Goal: Entertainment & Leisure: Consume media (video, audio)

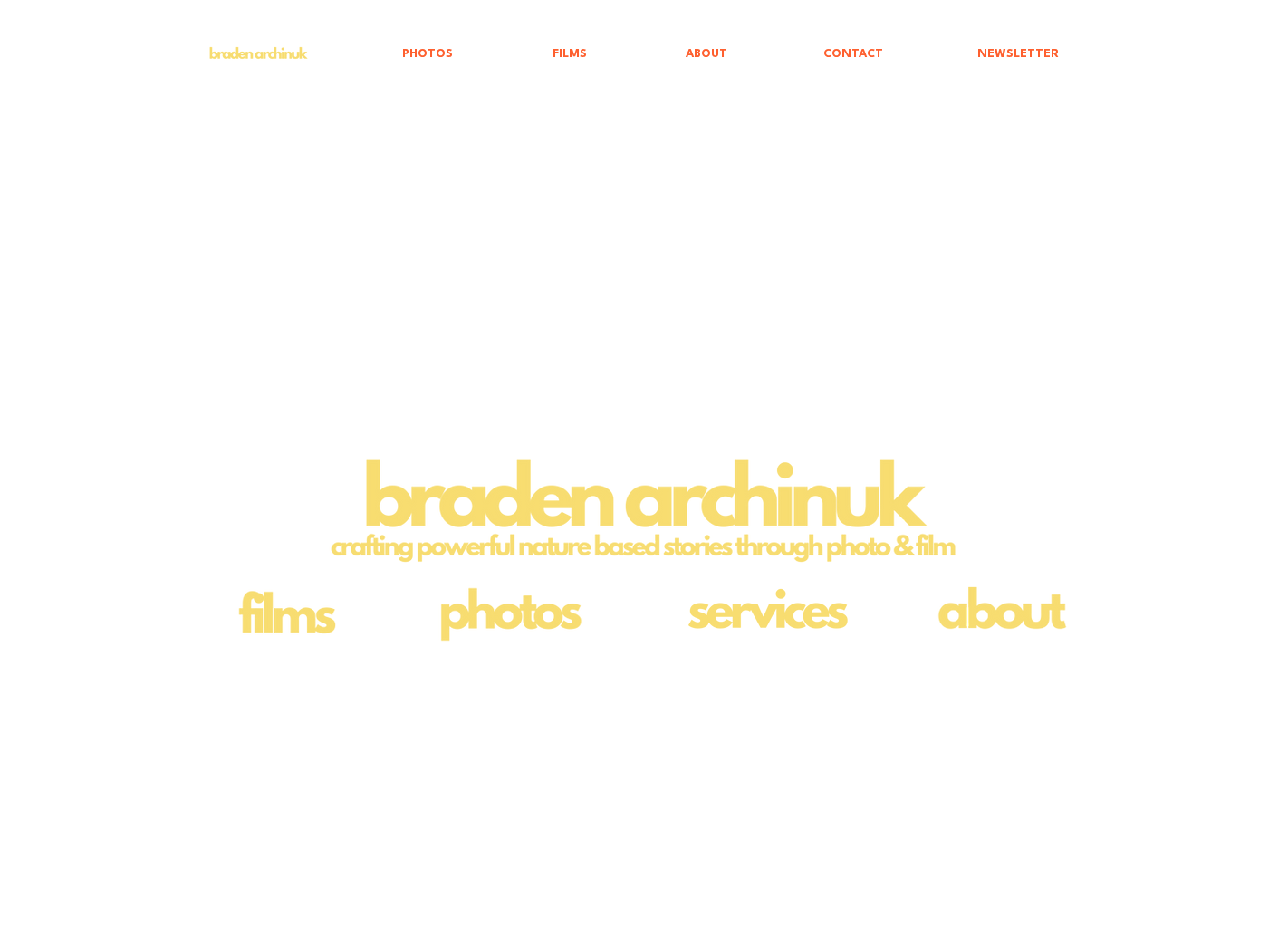
click at [275, 630] on img "main content" at bounding box center [285, 611] width 125 height 72
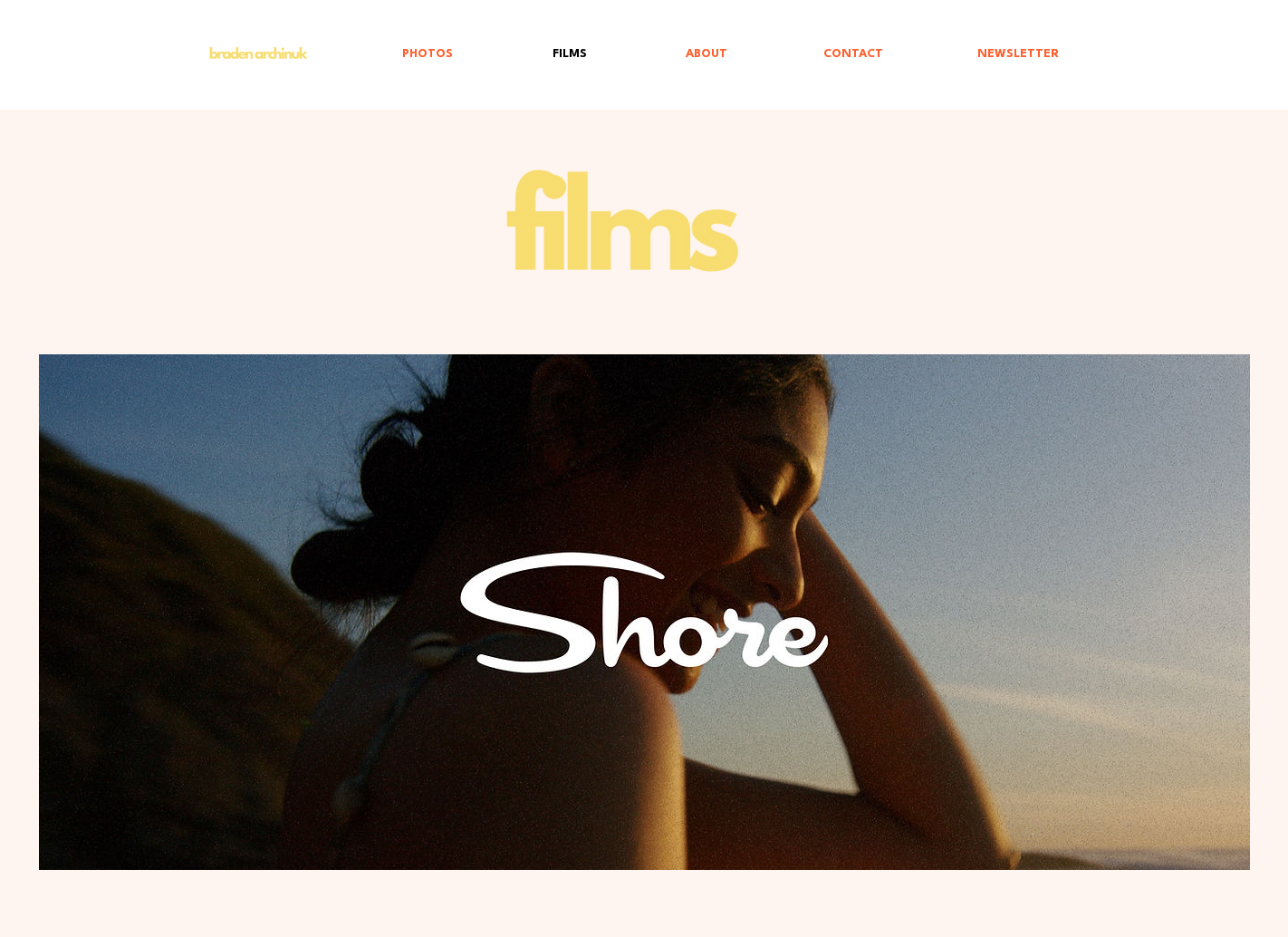
click at [275, 630] on img "main content" at bounding box center [285, 611] width 125 height 72
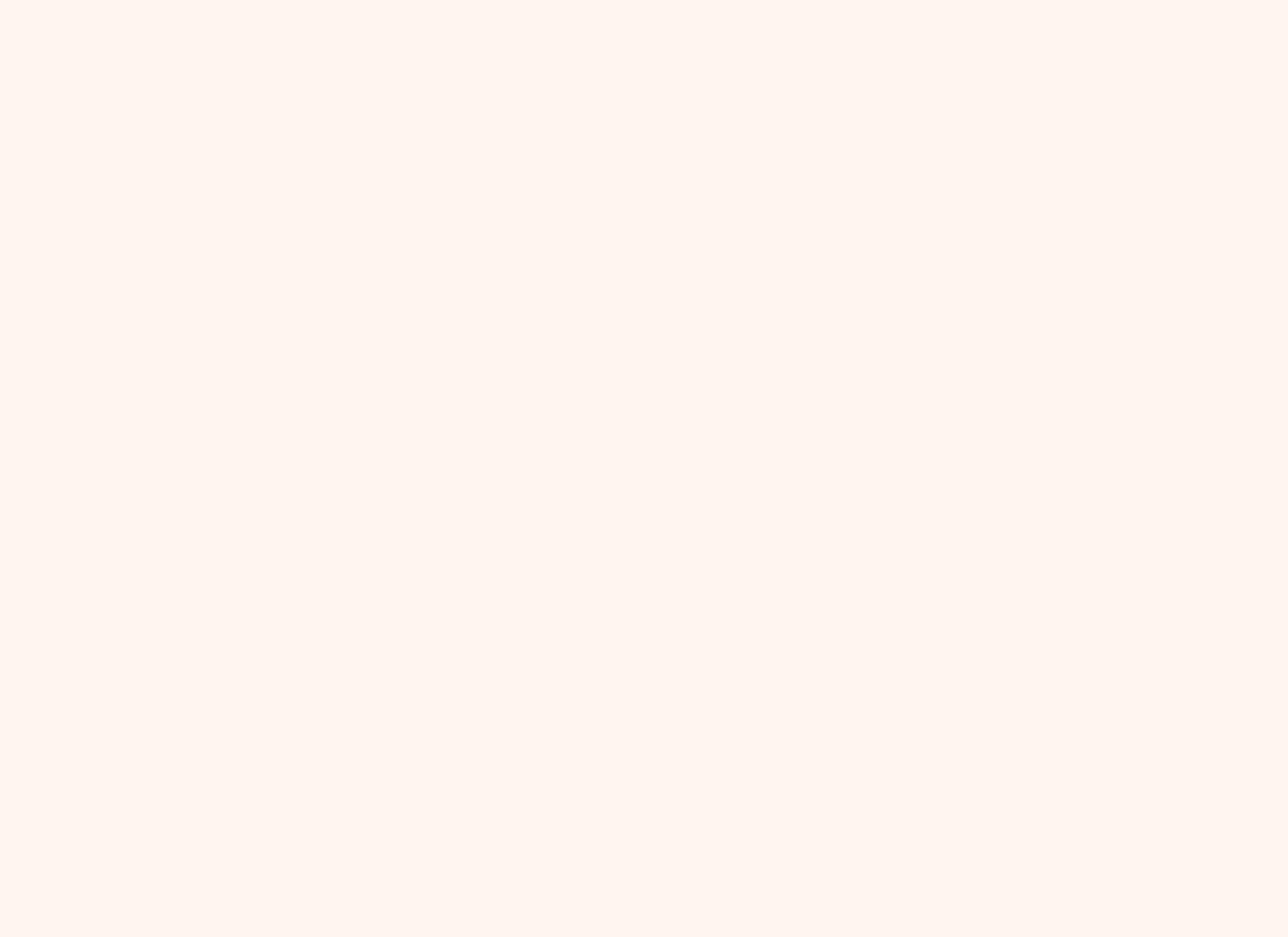
scroll to position [2095, 0]
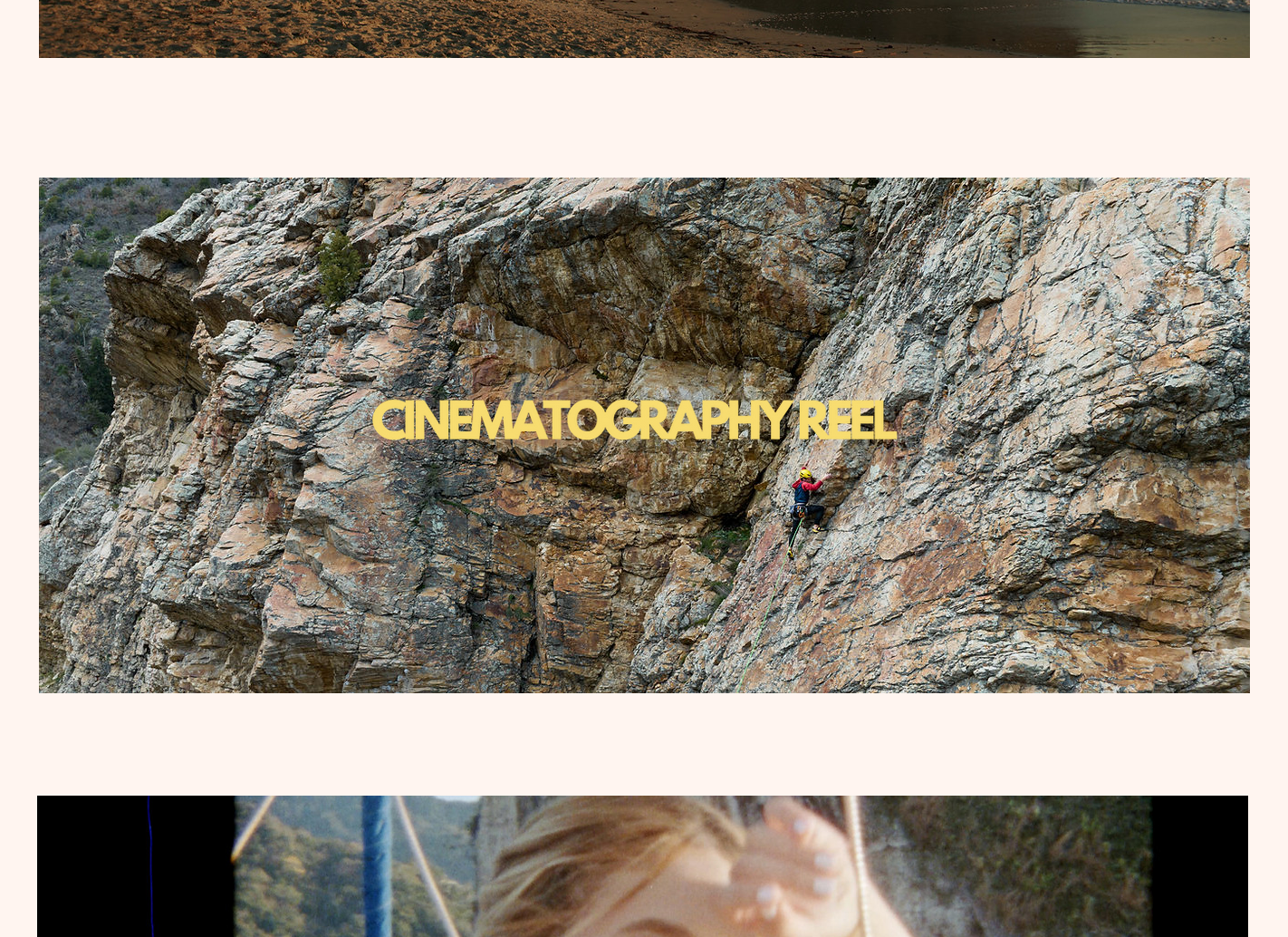
click at [713, 473] on img "main content" at bounding box center [635, 435] width 544 height 543
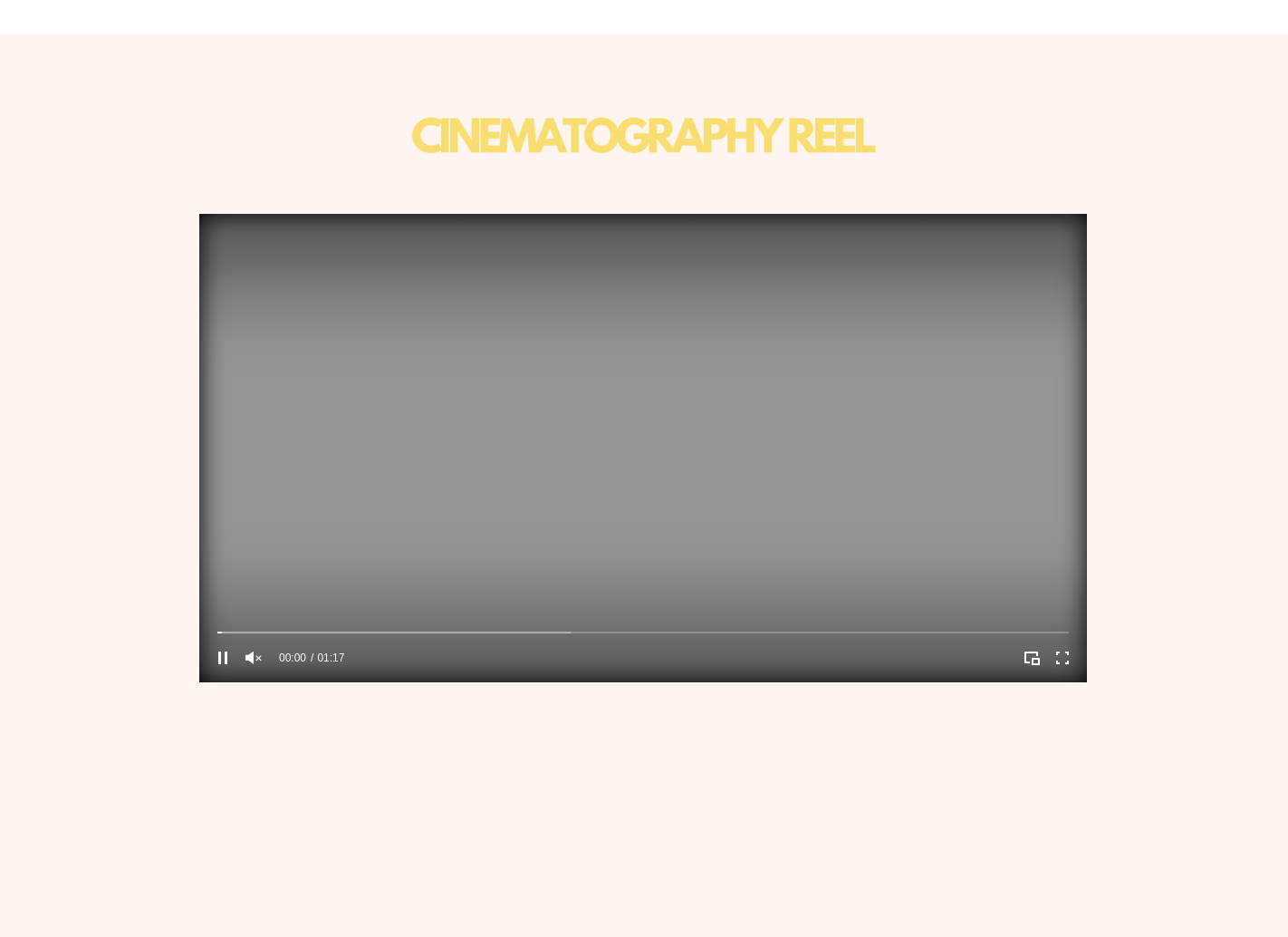
scroll to position [75, 0]
click at [482, 631] on div "main content" at bounding box center [643, 633] width 852 height 5
click at [626, 633] on div "main content" at bounding box center [643, 633] width 852 height 5
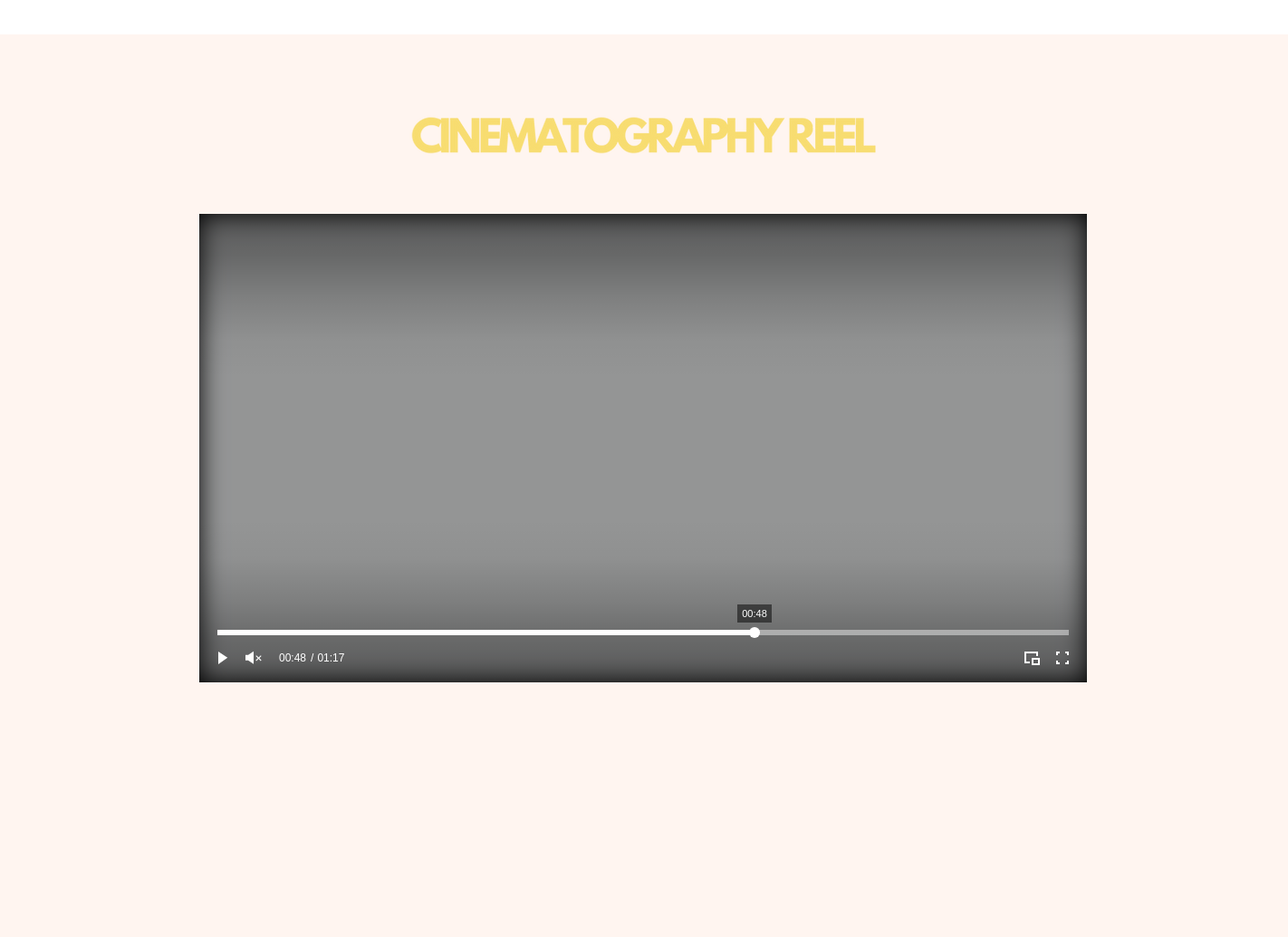
click at [754, 632] on div "main content" at bounding box center [643, 633] width 852 height 5
click at [830, 632] on div "main content" at bounding box center [643, 633] width 852 height 5
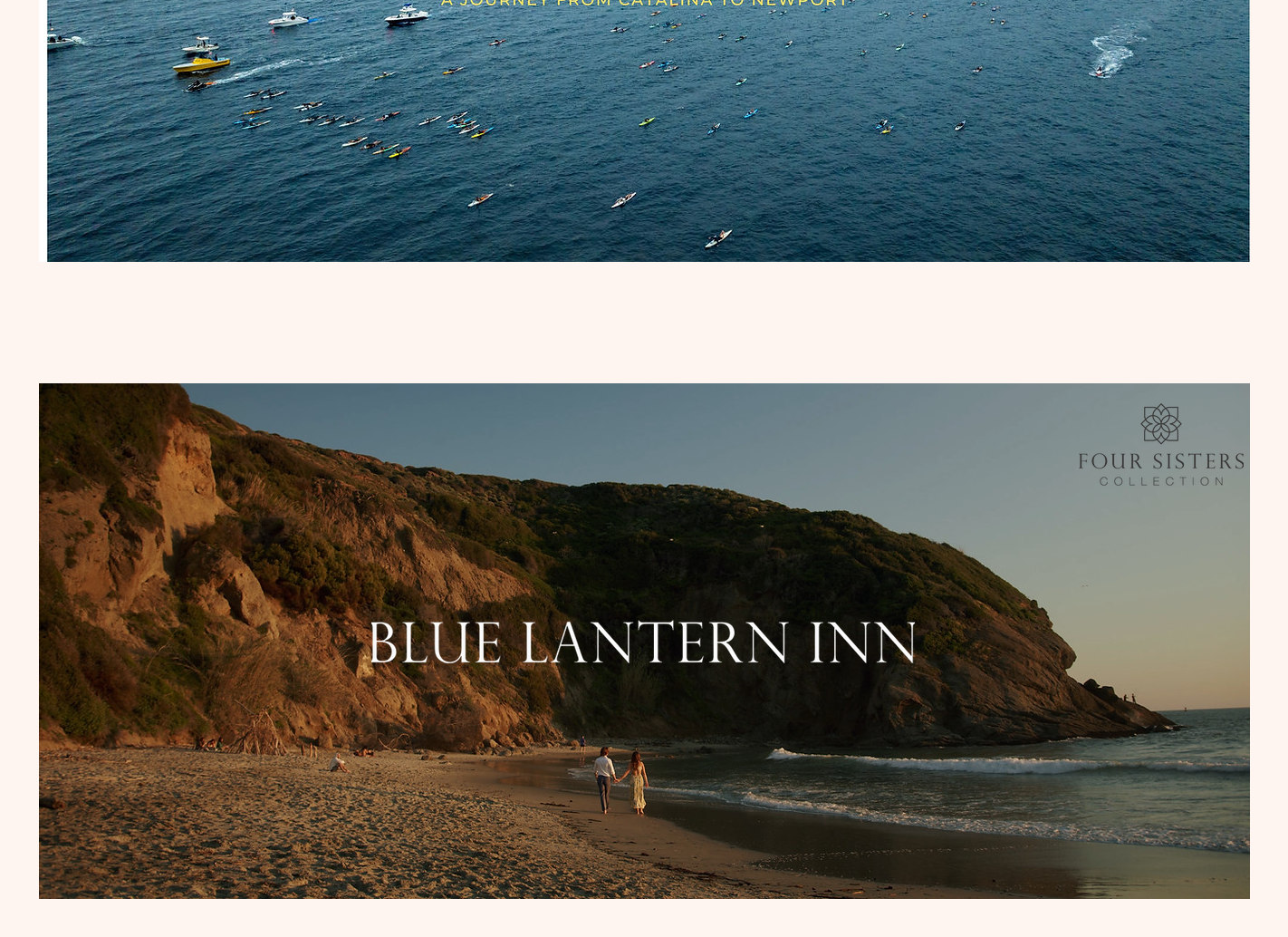
click at [155, 593] on img "main content" at bounding box center [644, 641] width 1212 height 515
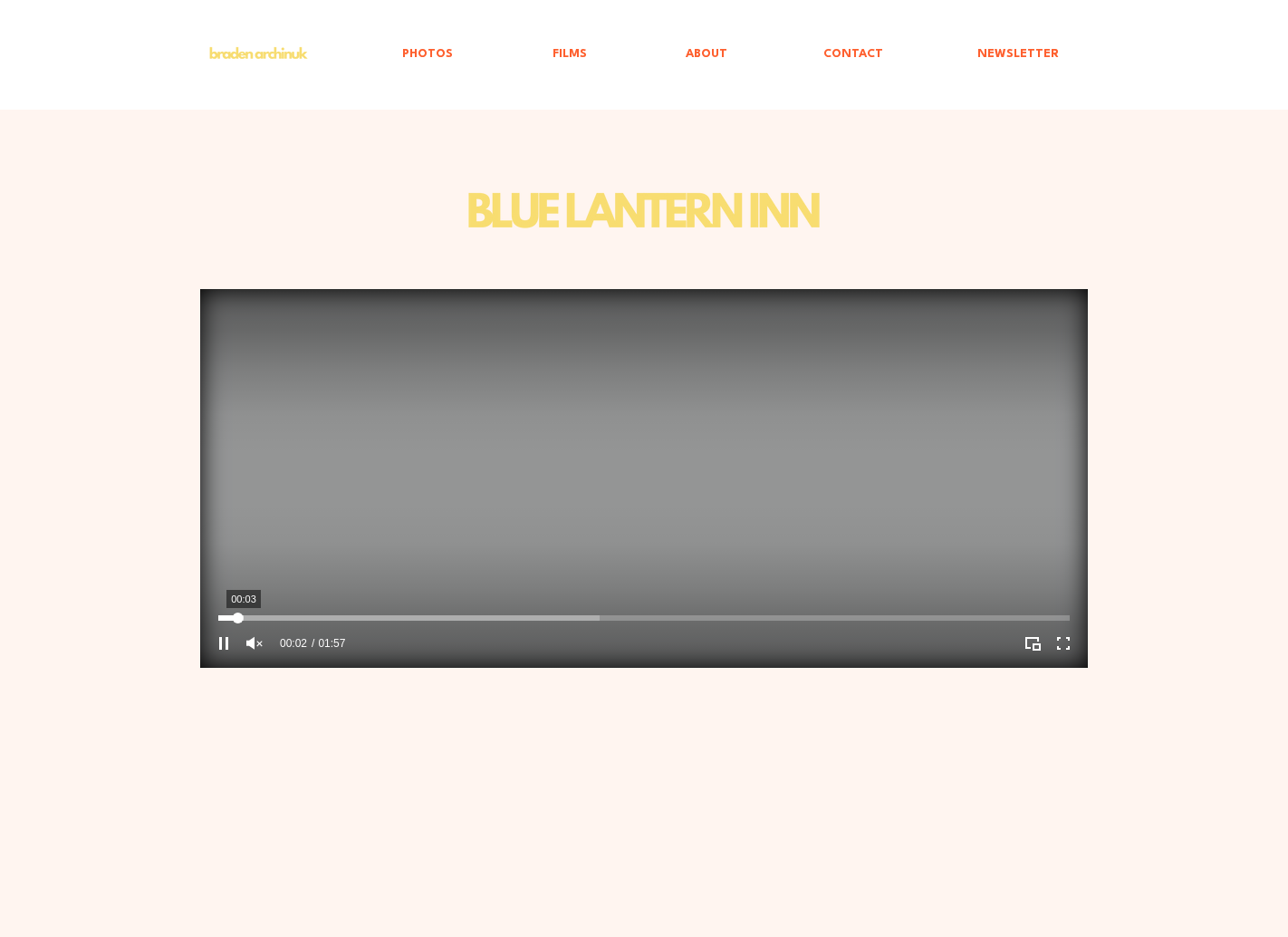
click at [244, 620] on div "main content" at bounding box center [238, 618] width 11 height 11
click at [328, 620] on div "main content" at bounding box center [644, 618] width 852 height 5
click at [402, 625] on div "00:15 01:57" at bounding box center [422, 643] width 444 height 49
click at [406, 615] on div "main content" at bounding box center [644, 618] width 852 height 5
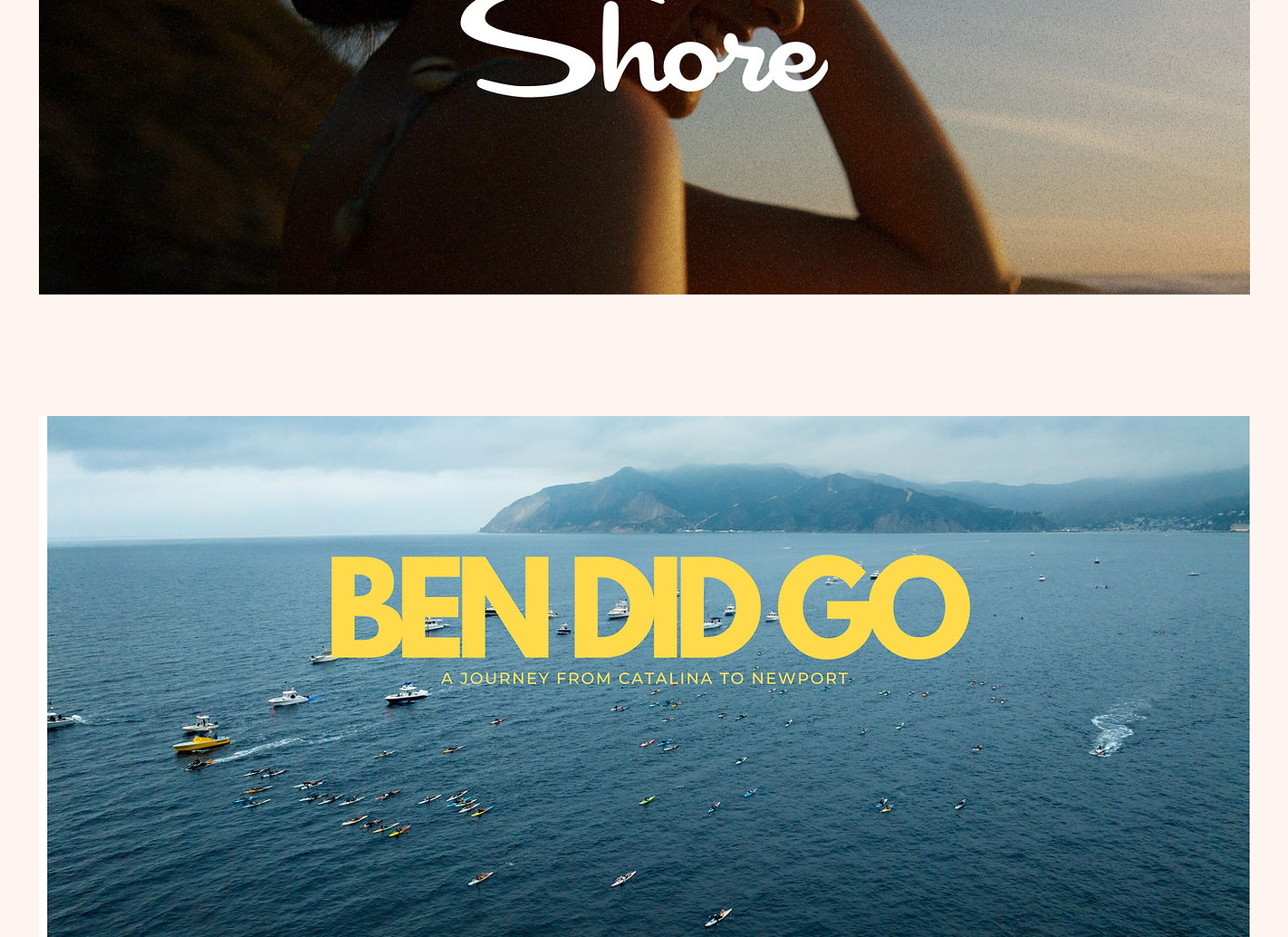
scroll to position [553, 0]
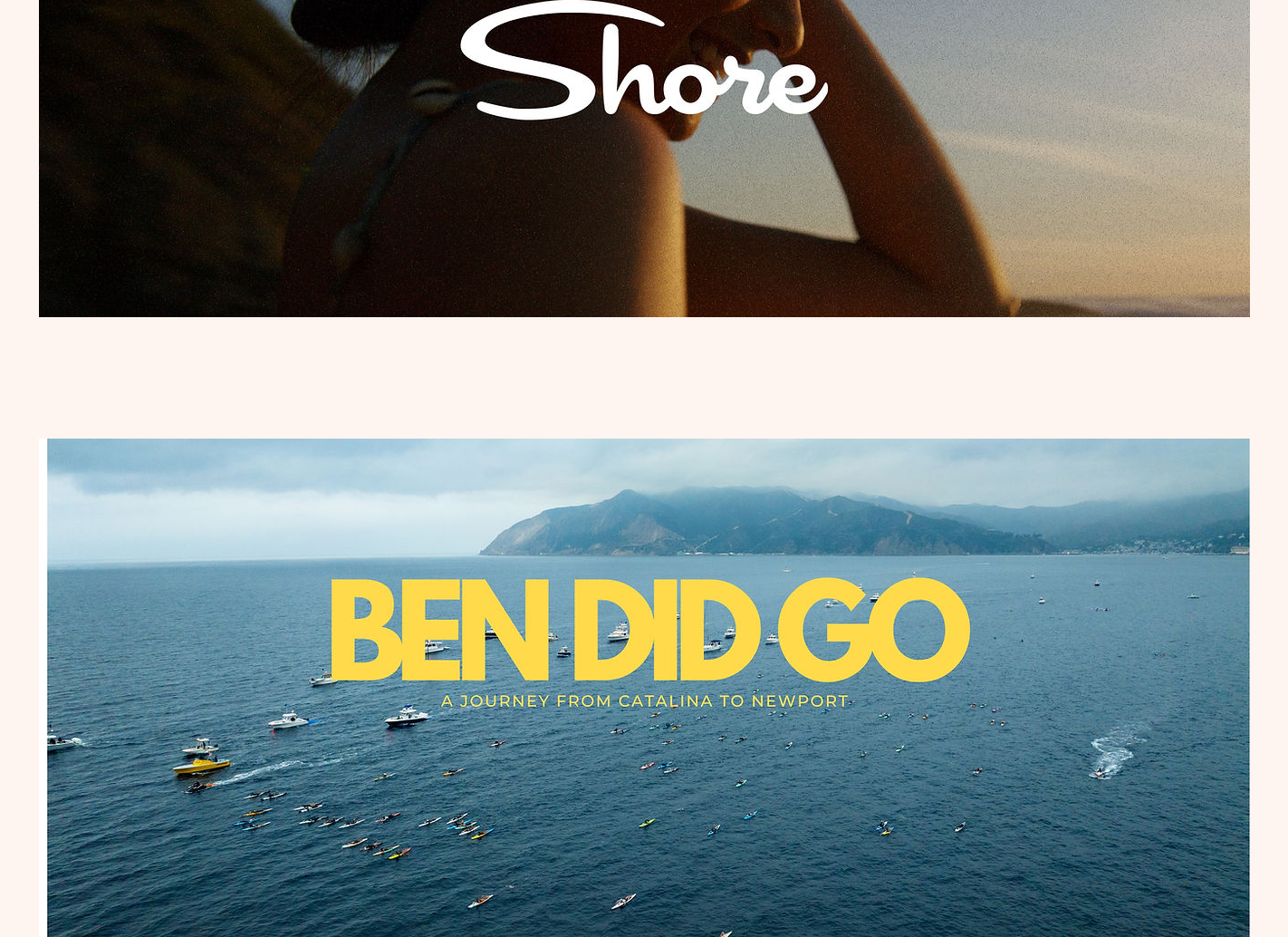
click at [183, 669] on img "main content" at bounding box center [644, 700] width 1212 height 524
